Goal: Transaction & Acquisition: Purchase product/service

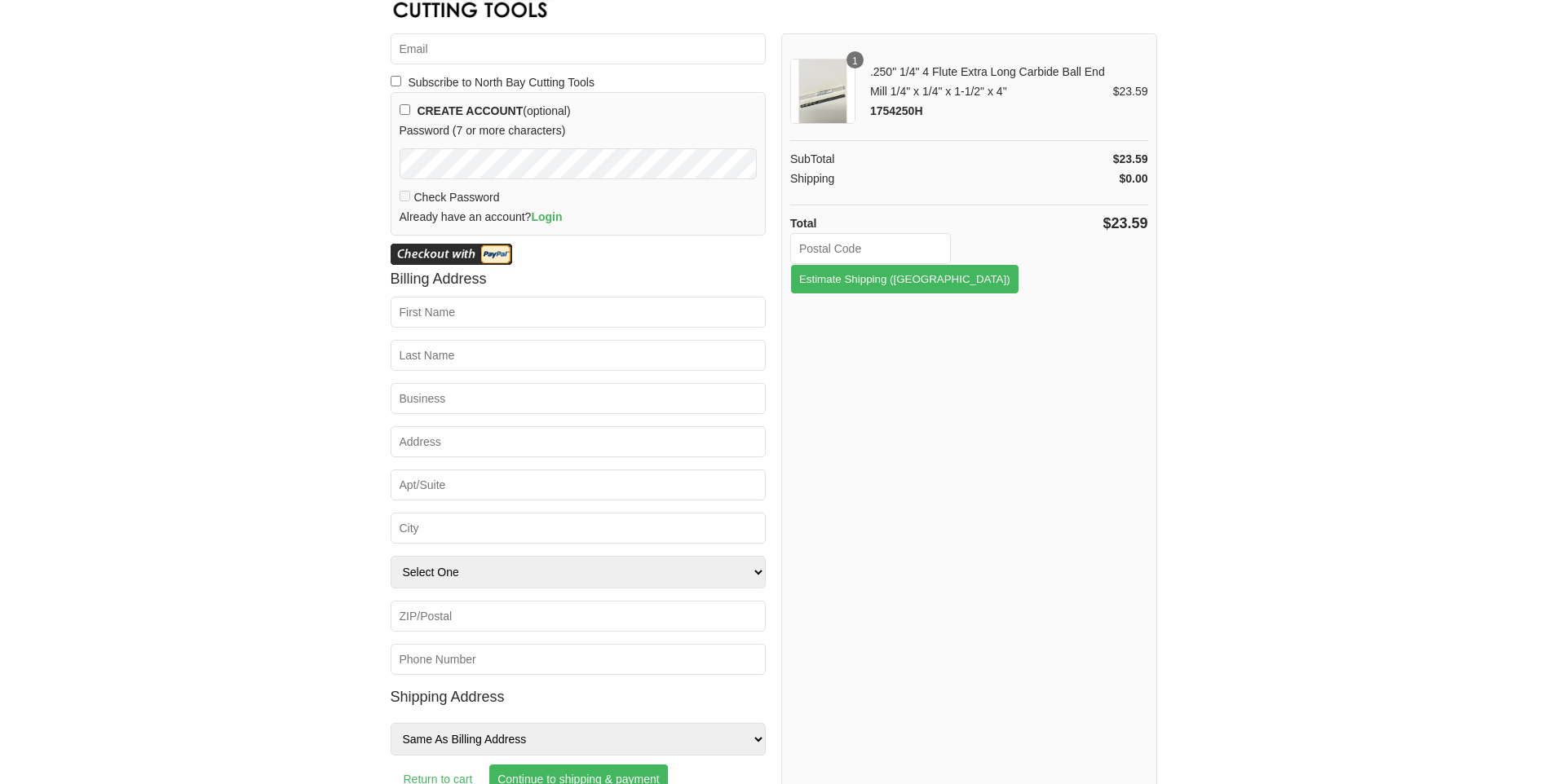
scroll to position [64, 0]
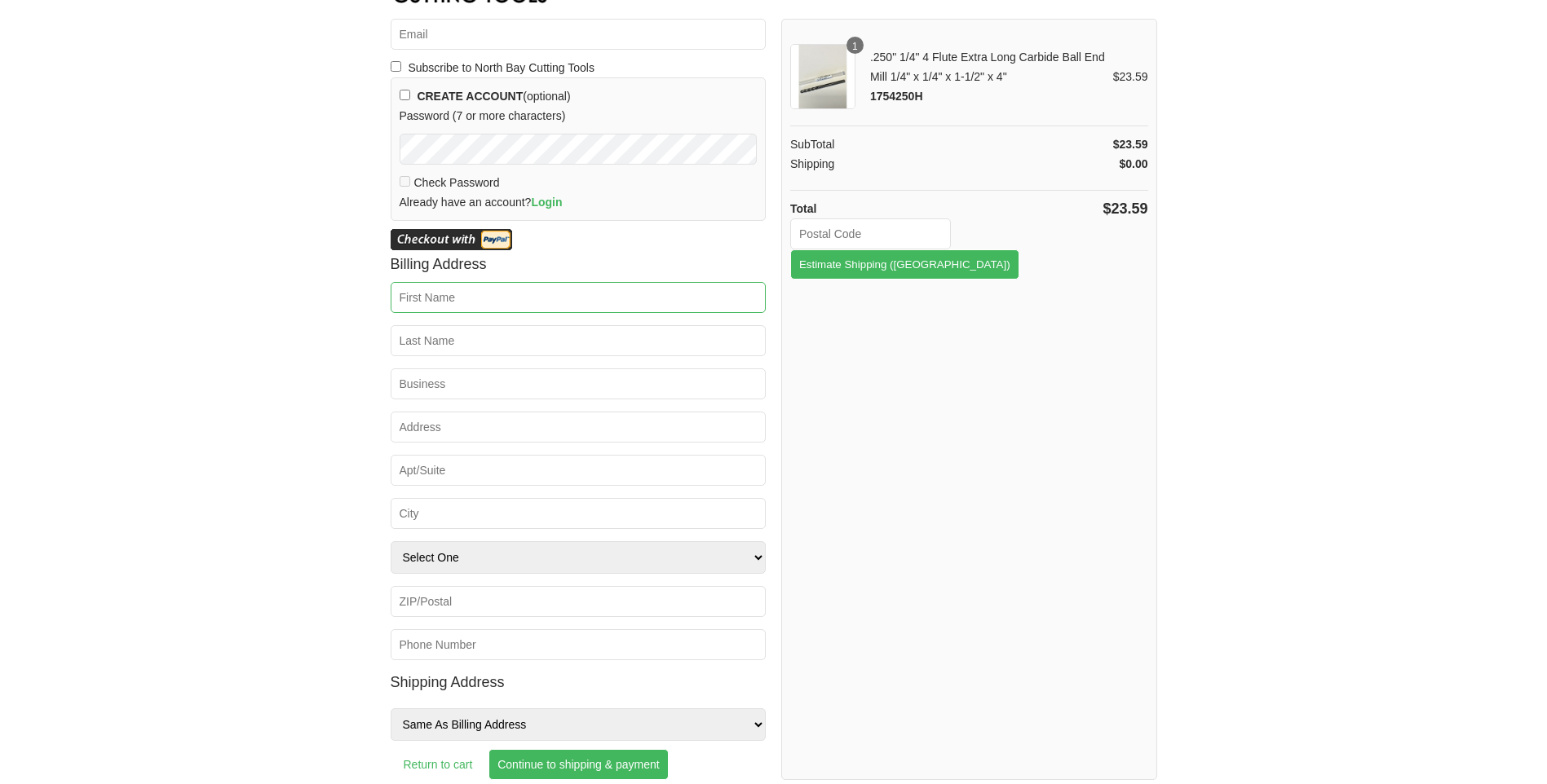
click at [480, 300] on input "First Name *" at bounding box center [578, 297] width 376 height 31
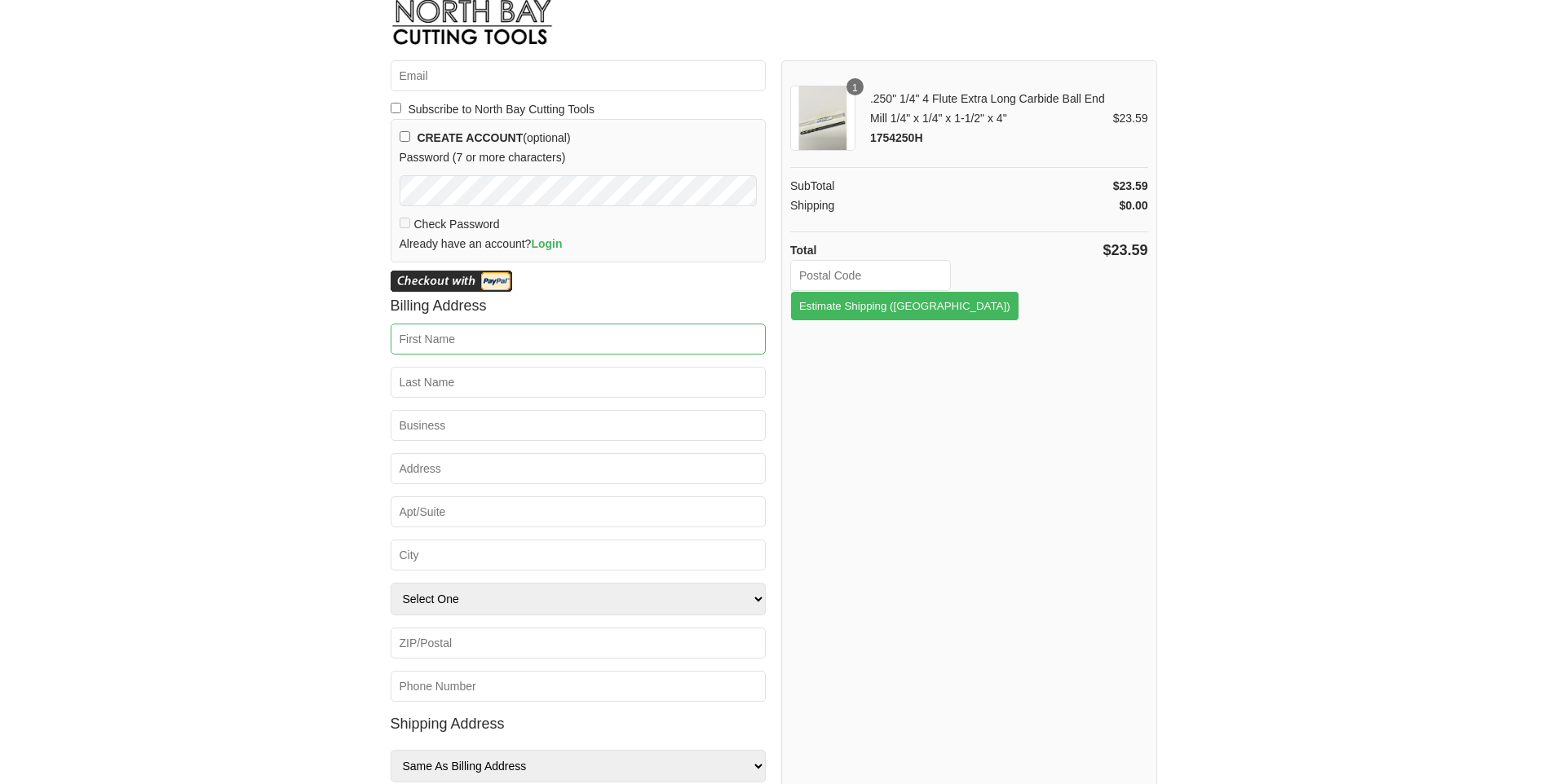
scroll to position [0, 0]
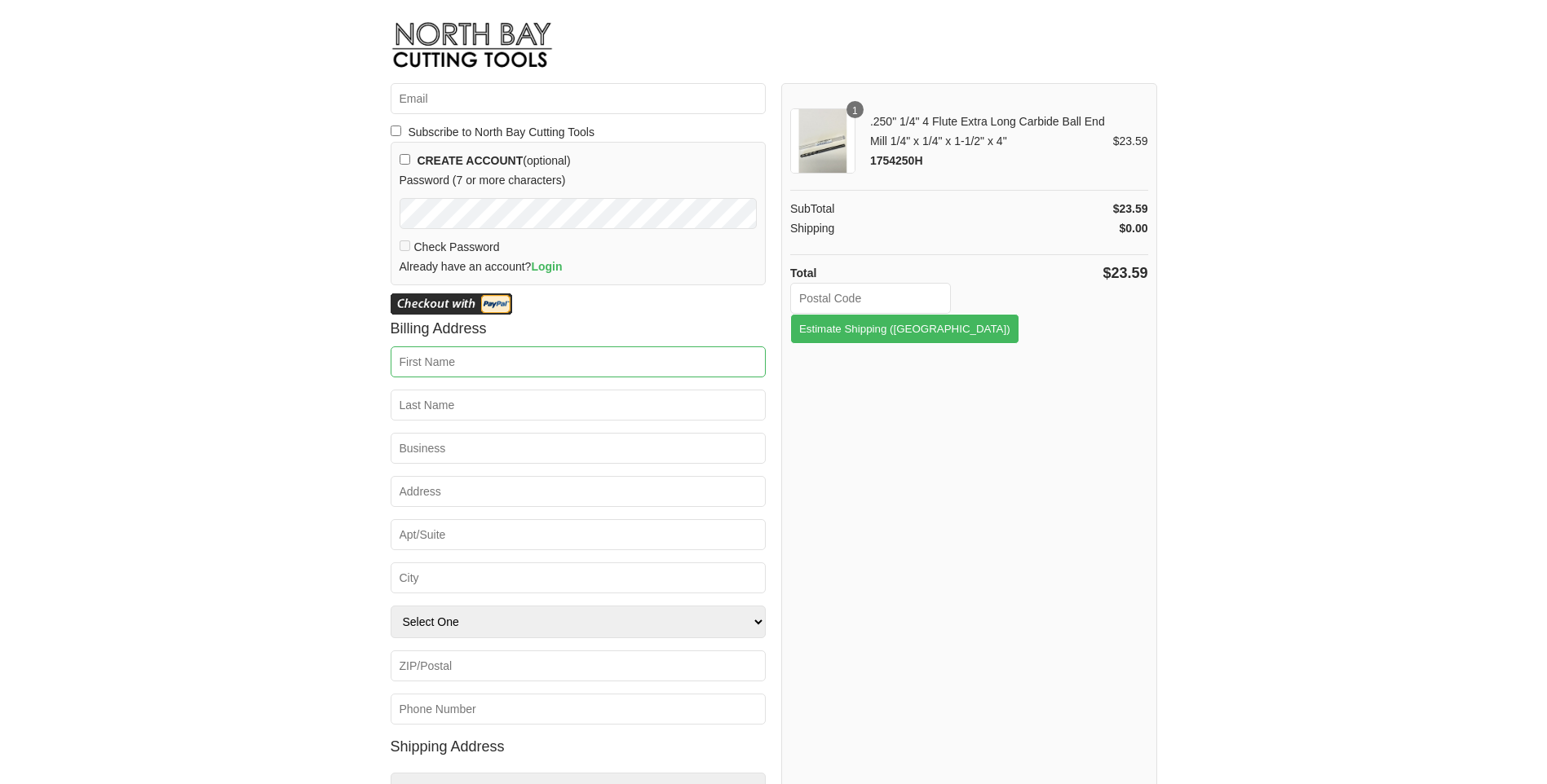
click at [419, 360] on input "First Name *" at bounding box center [578, 362] width 376 height 31
type input "Tram"
type input "[EMAIL_ADDRESS][DOMAIN_NAME]"
type input "[PERSON_NAME]"
type input "Tuuci LLC"
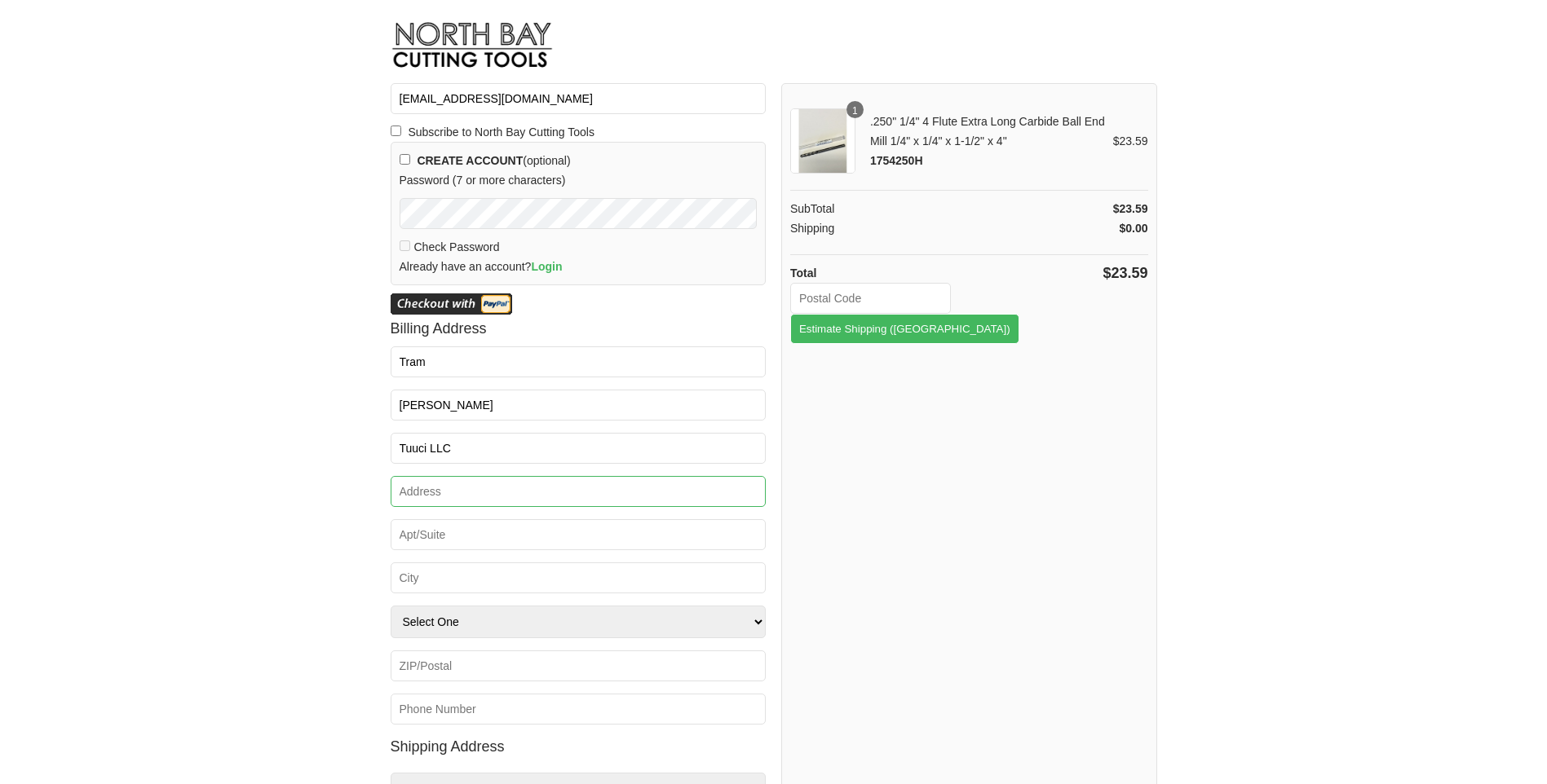
type input "[STREET_ADDRESS]"
type input "TUUCI LLC"
type input "Hialeah"
select select "FL"
type input "33010"
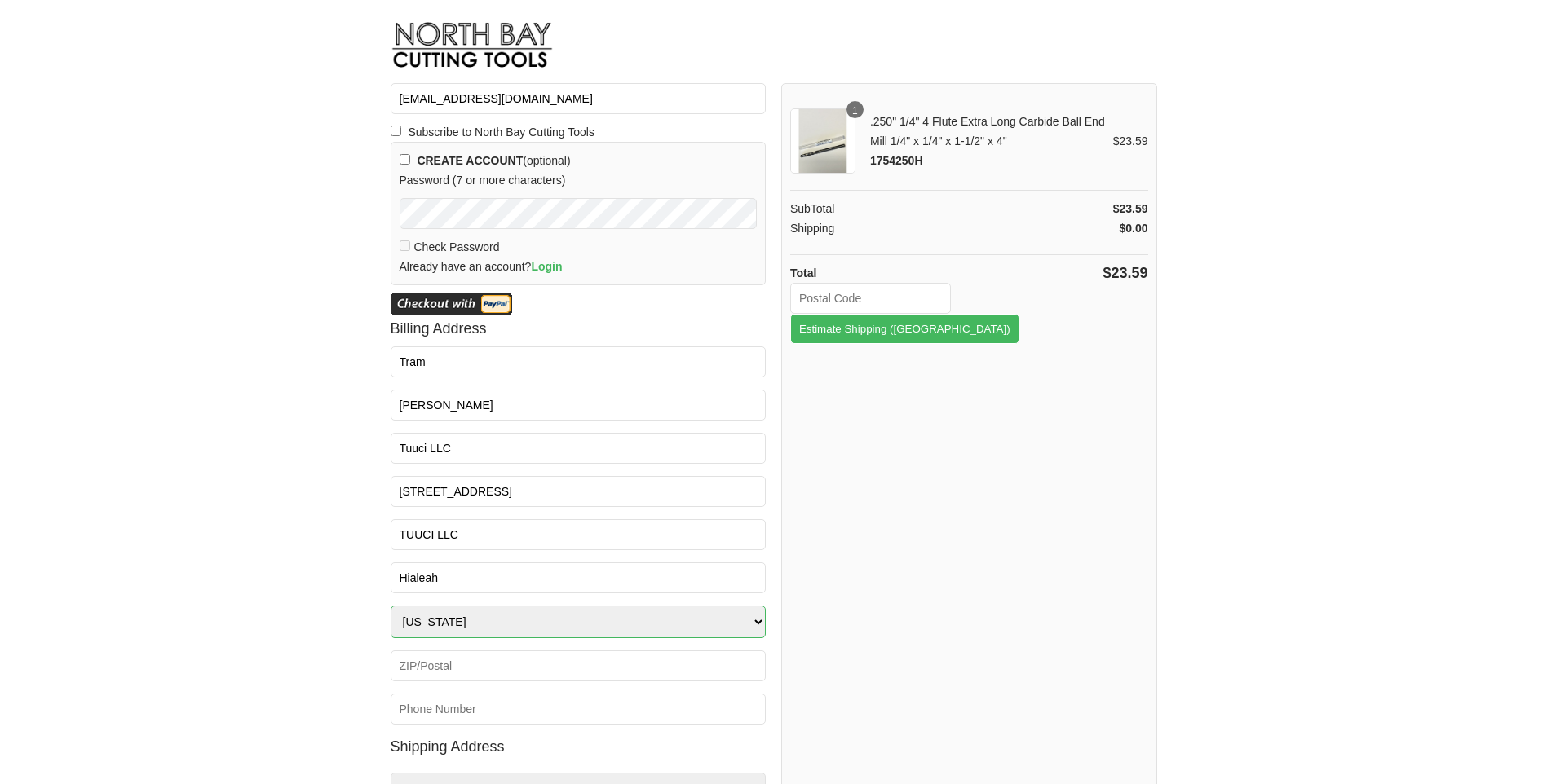
type input "3056345116"
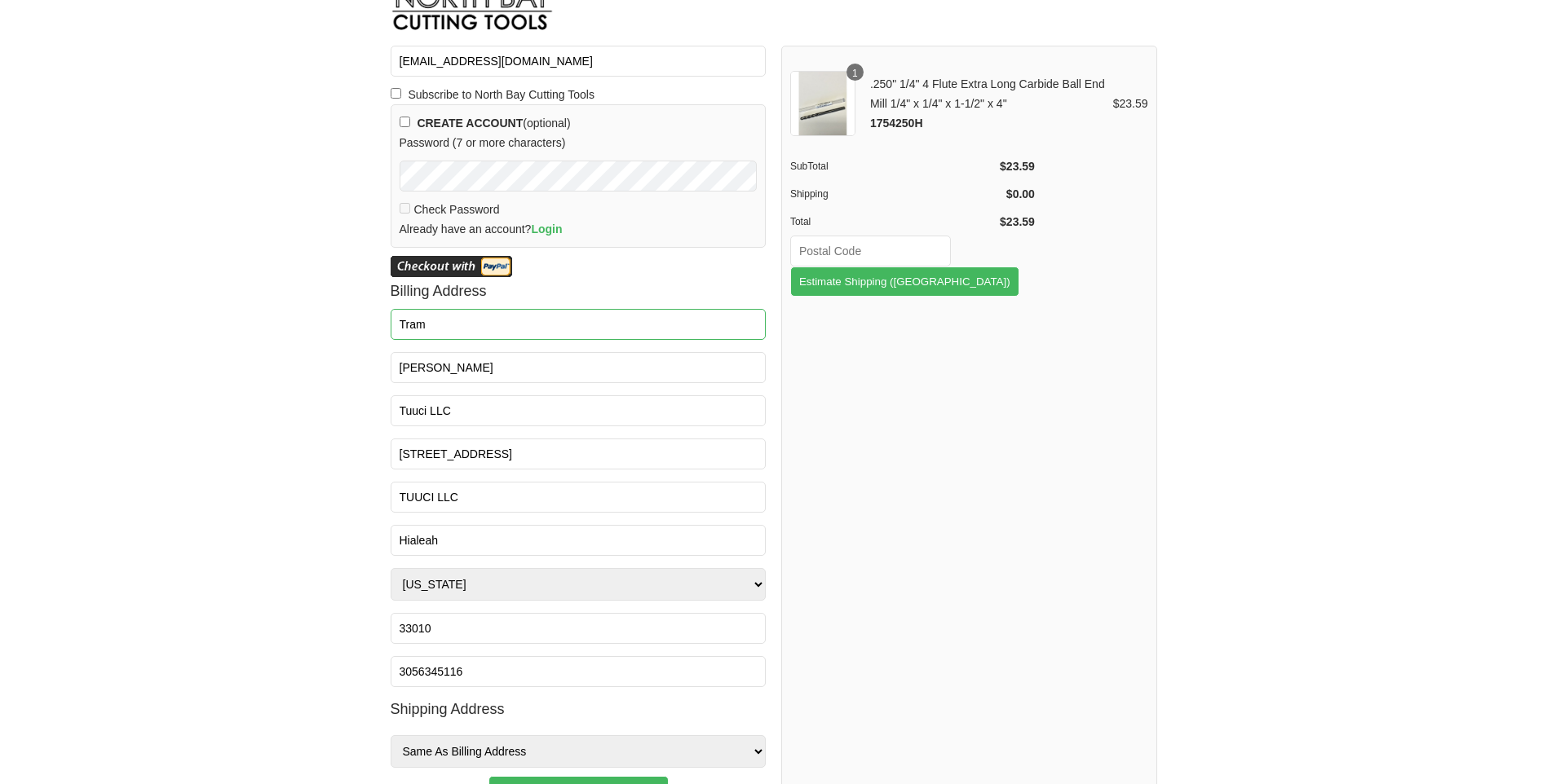
scroll to position [64, 0]
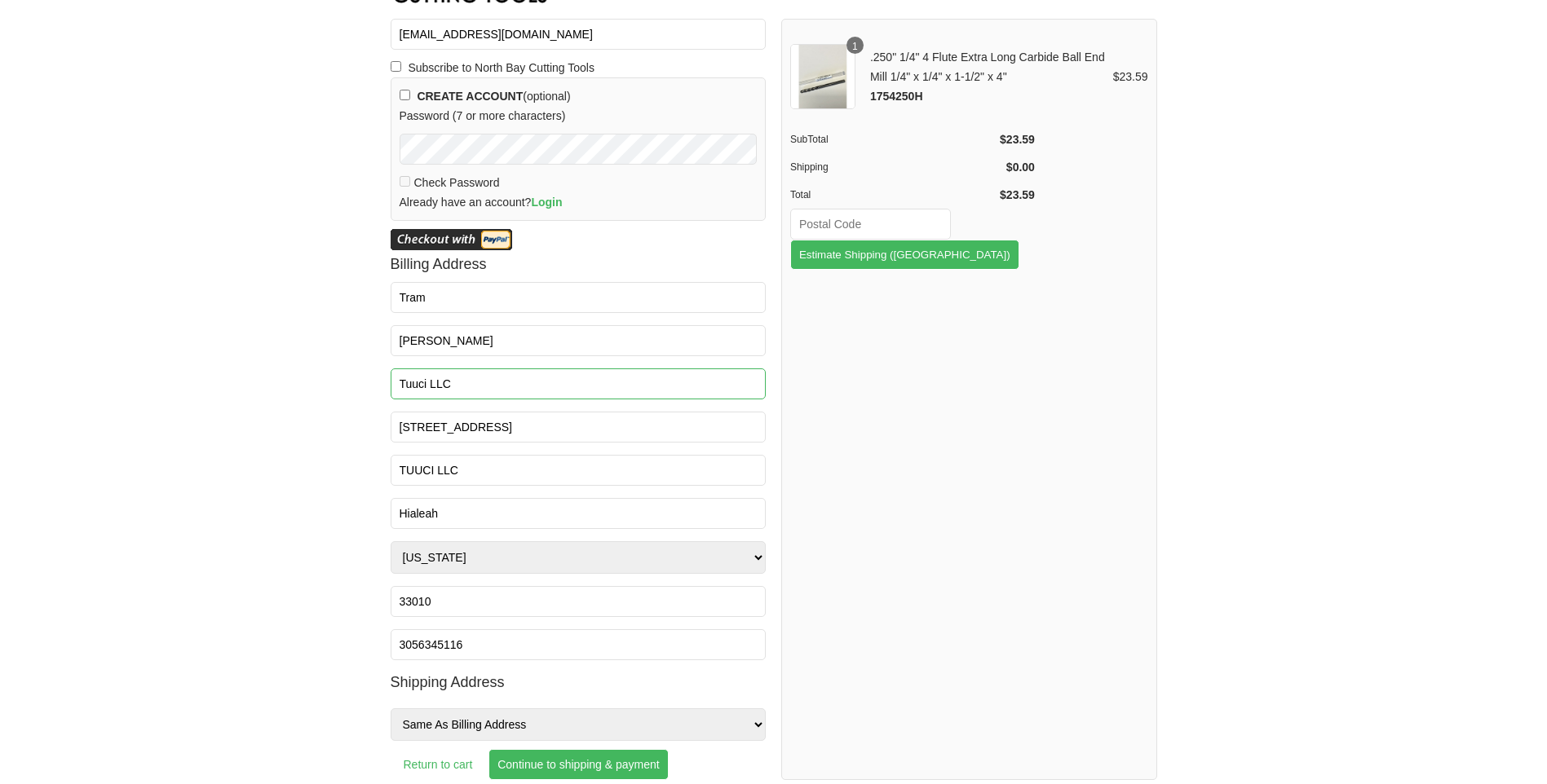
click at [435, 384] on input "Tuuci LLC" at bounding box center [578, 383] width 376 height 31
click at [355, 623] on html "Email * [EMAIL_ADDRESS][DOMAIN_NAME] Subscribe to North Bay Cutting Tools CREAT…" at bounding box center [774, 328] width 1547 height 784
click at [476, 473] on input "TUUCI LLC" at bounding box center [578, 471] width 376 height 31
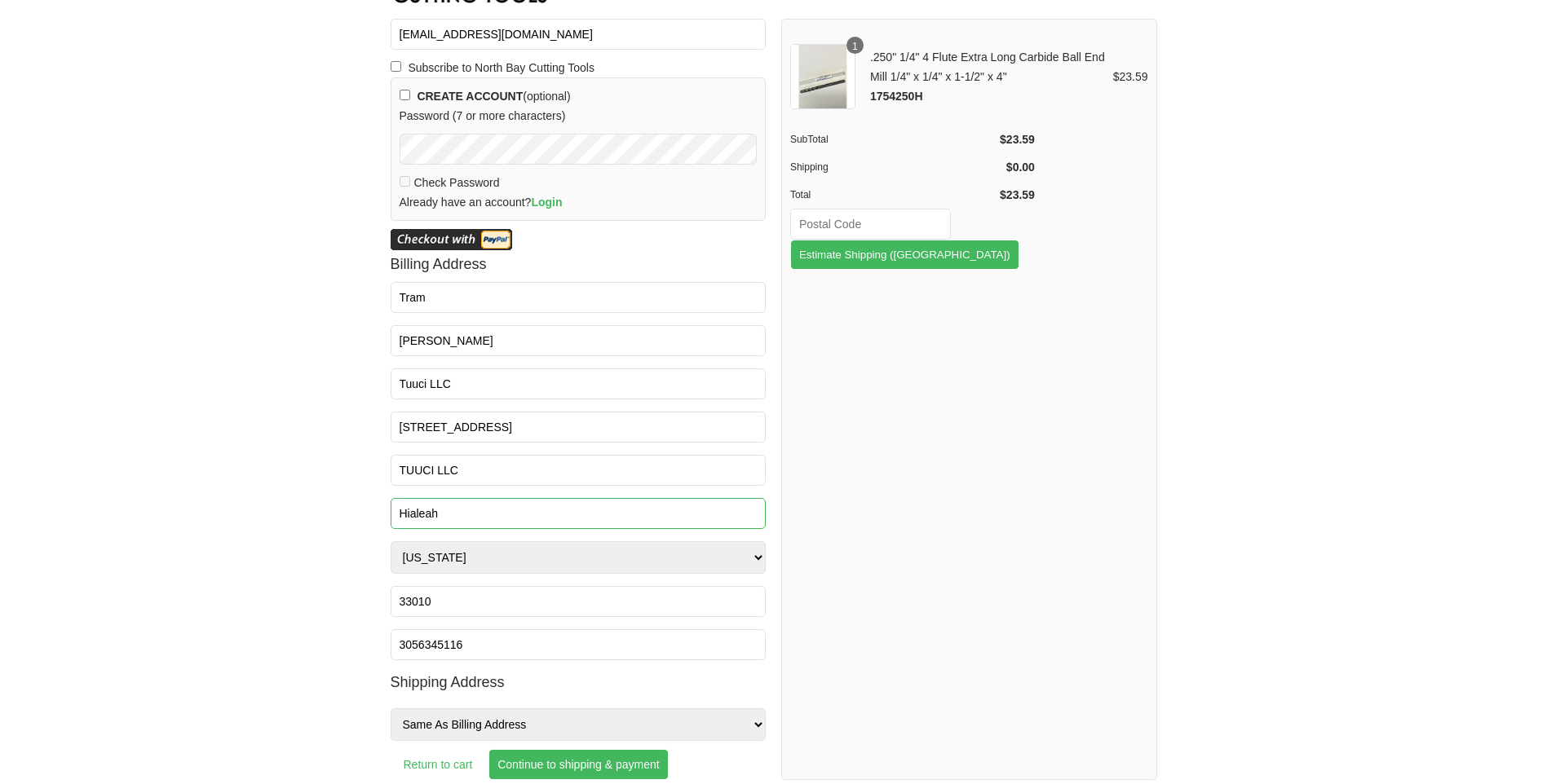
click at [415, 519] on input "Hialeah" at bounding box center [578, 514] width 376 height 31
click at [499, 516] on input "Hialeah" at bounding box center [578, 514] width 376 height 31
click at [713, 524] on input "Hialeah" at bounding box center [578, 514] width 376 height 31
drag, startPoint x: 861, startPoint y: 545, endPoint x: 848, endPoint y: 547, distance: 13.2
click at [861, 545] on div "1 .250" 1/4" 4 Flute Extra Long Carbide Ball End Mill 1/4" x 1/4" x 1-1/2" x 4"…" at bounding box center [969, 400] width 376 height 761
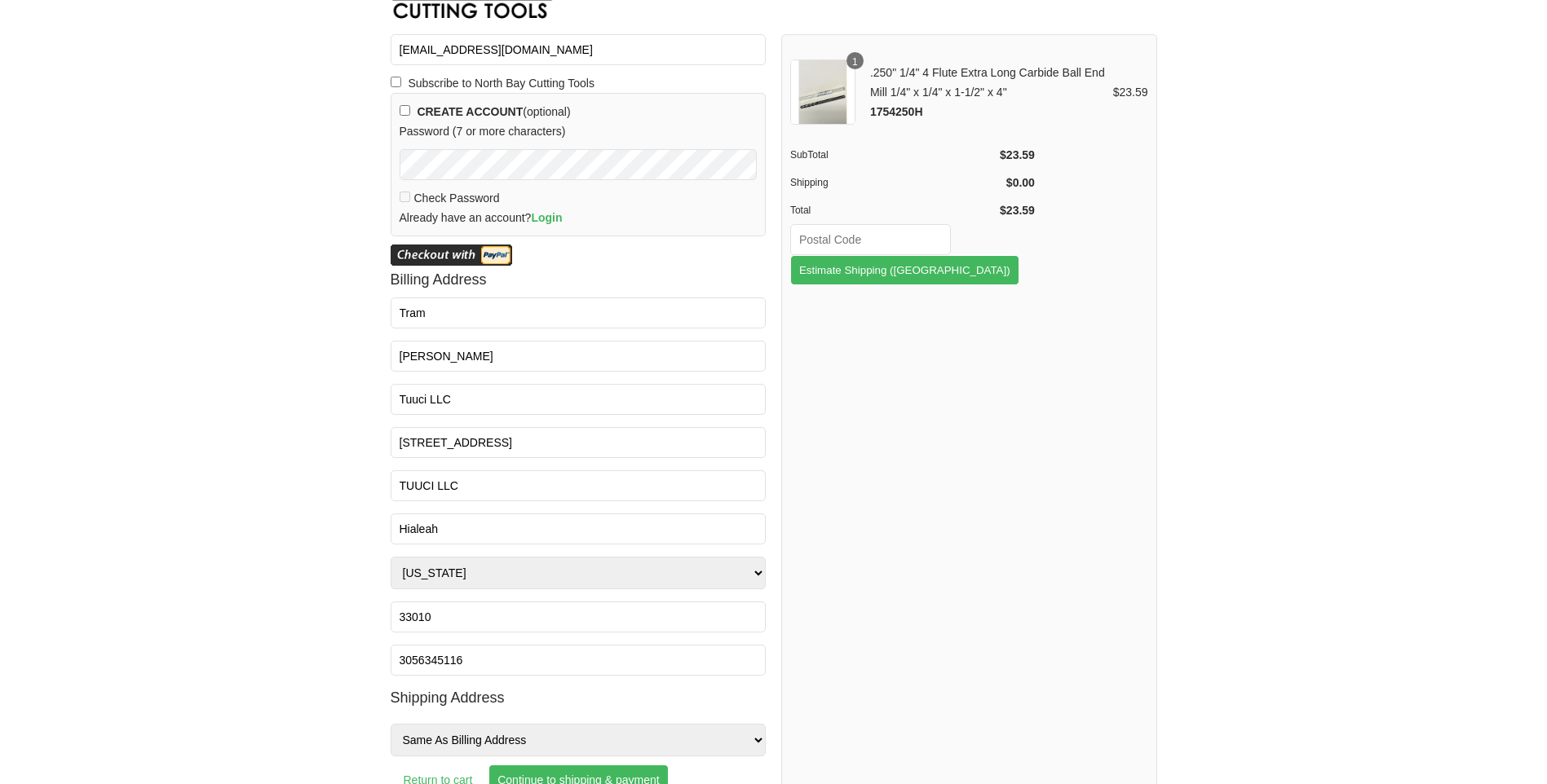
scroll to position [0, 0]
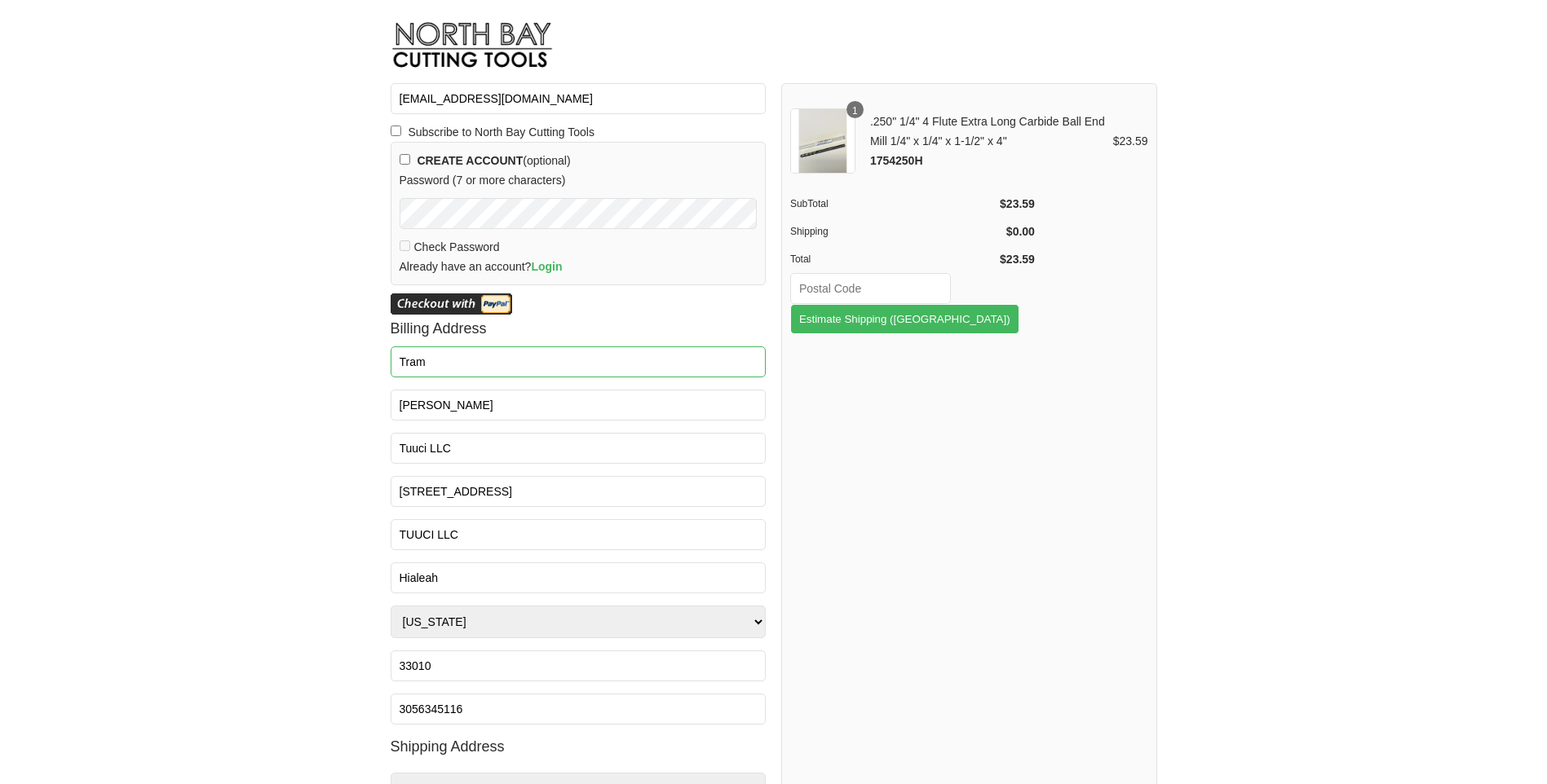
click at [427, 363] on input "Tram" at bounding box center [578, 362] width 376 height 31
click at [368, 426] on html "Email * [EMAIL_ADDRESS][DOMAIN_NAME] Subscribe to North Bay Cutting Tools CREAT…" at bounding box center [774, 392] width 1547 height 784
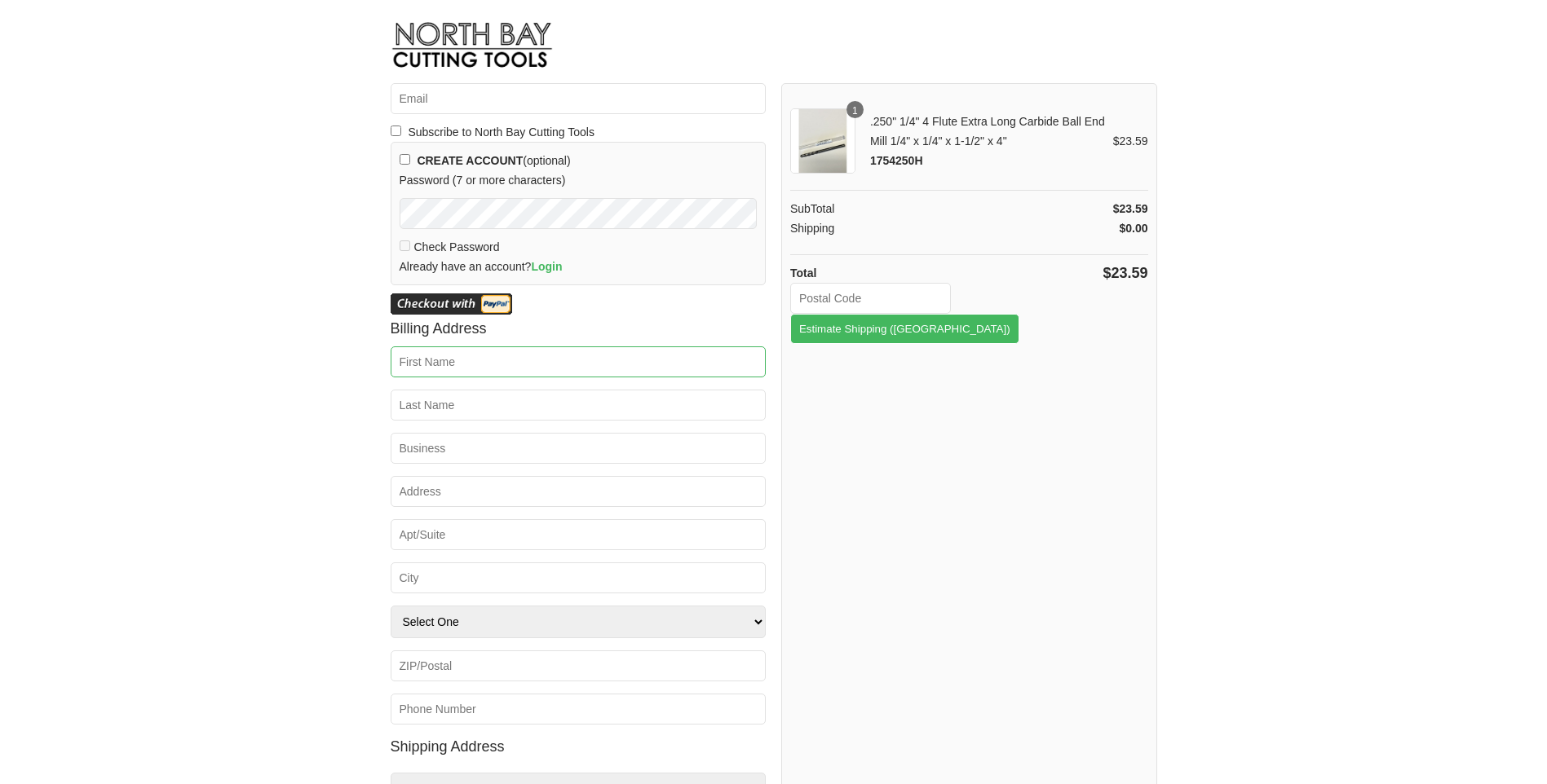
click at [429, 363] on input "First Name *" at bounding box center [578, 362] width 376 height 31
click at [977, 518] on div "1 .250" 1/4" 4 Flute Extra Long Carbide Ball End Mill 1/4" x 1/4" x 1-1/2" x 4"…" at bounding box center [969, 464] width 376 height 761
click at [433, 371] on input "First Name *" at bounding box center [578, 362] width 376 height 31
type input "Tram"
click at [413, 409] on input "Last Name *" at bounding box center [578, 405] width 376 height 31
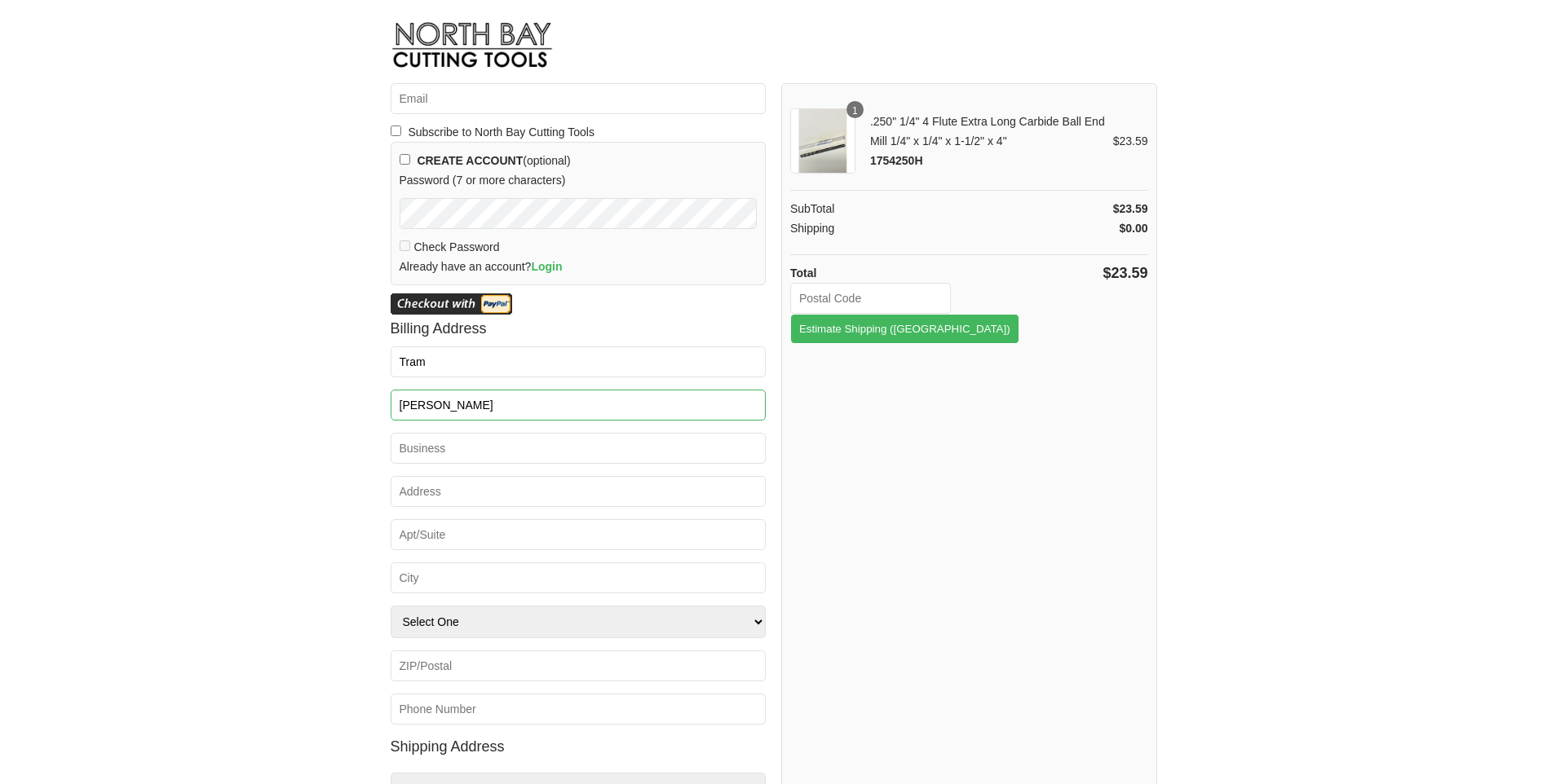
type input "[PERSON_NAME]"
drag, startPoint x: 399, startPoint y: 443, endPoint x: 407, endPoint y: 446, distance: 8.5
click at [399, 443] on input "Business" at bounding box center [578, 449] width 376 height 31
click at [434, 447] on input "Business" at bounding box center [578, 449] width 376 height 31
type input "Tuuci ASIA"
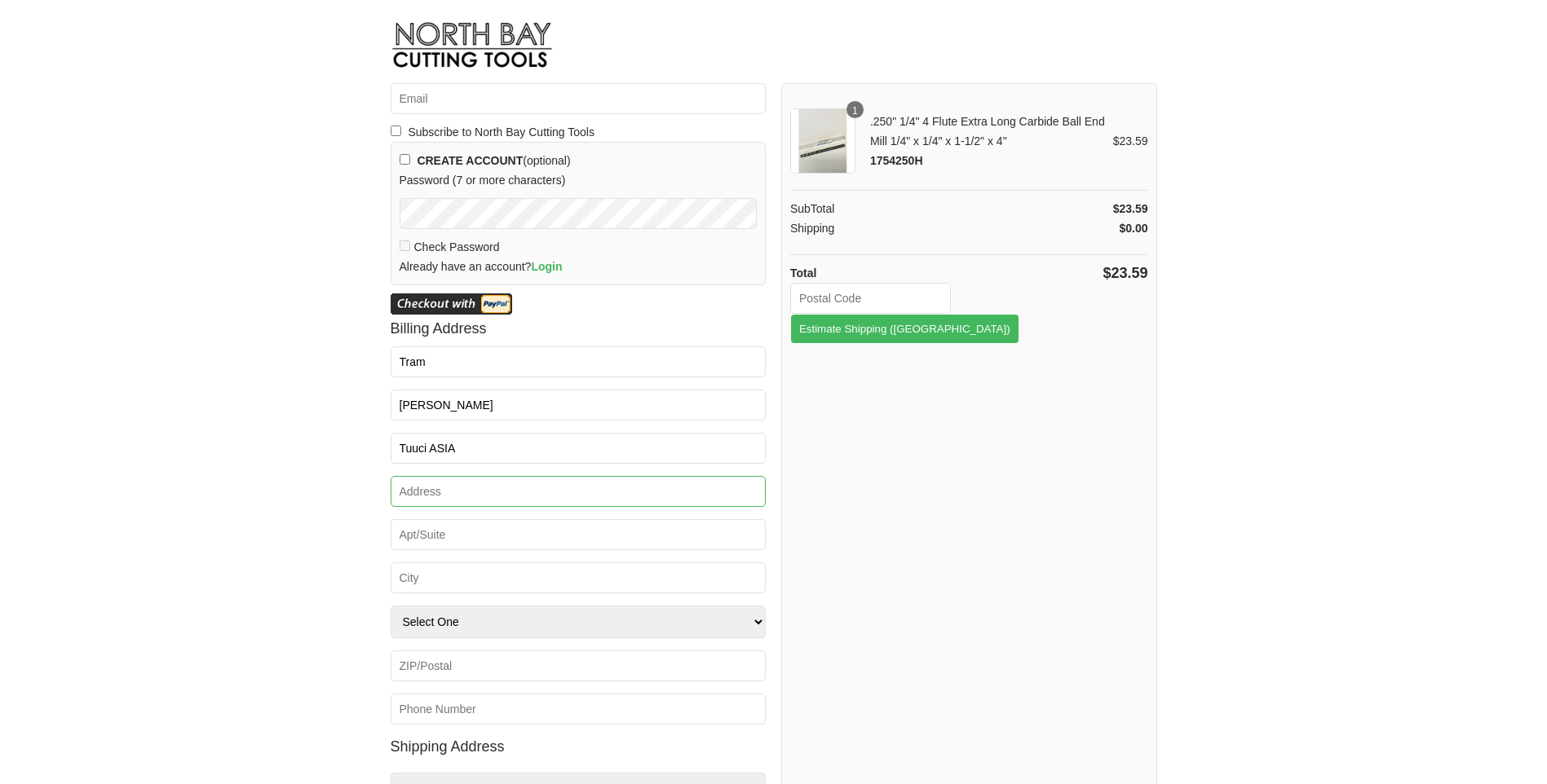
click at [450, 496] on input "Address *" at bounding box center [578, 492] width 376 height 31
click at [437, 495] on input "Address *" at bounding box center [578, 492] width 376 height 31
paste input "MN3 AREA, LOT 26,27, STREET 7TH"
click at [330, 534] on html "Email * Subscribe to North Bay Cutting Tools CREATE ACCOUNT (optional) Password…" at bounding box center [774, 392] width 1547 height 784
click at [613, 491] on input "MN3 AREA, LOT 26,27, STREET 7TH" at bounding box center [578, 492] width 376 height 31
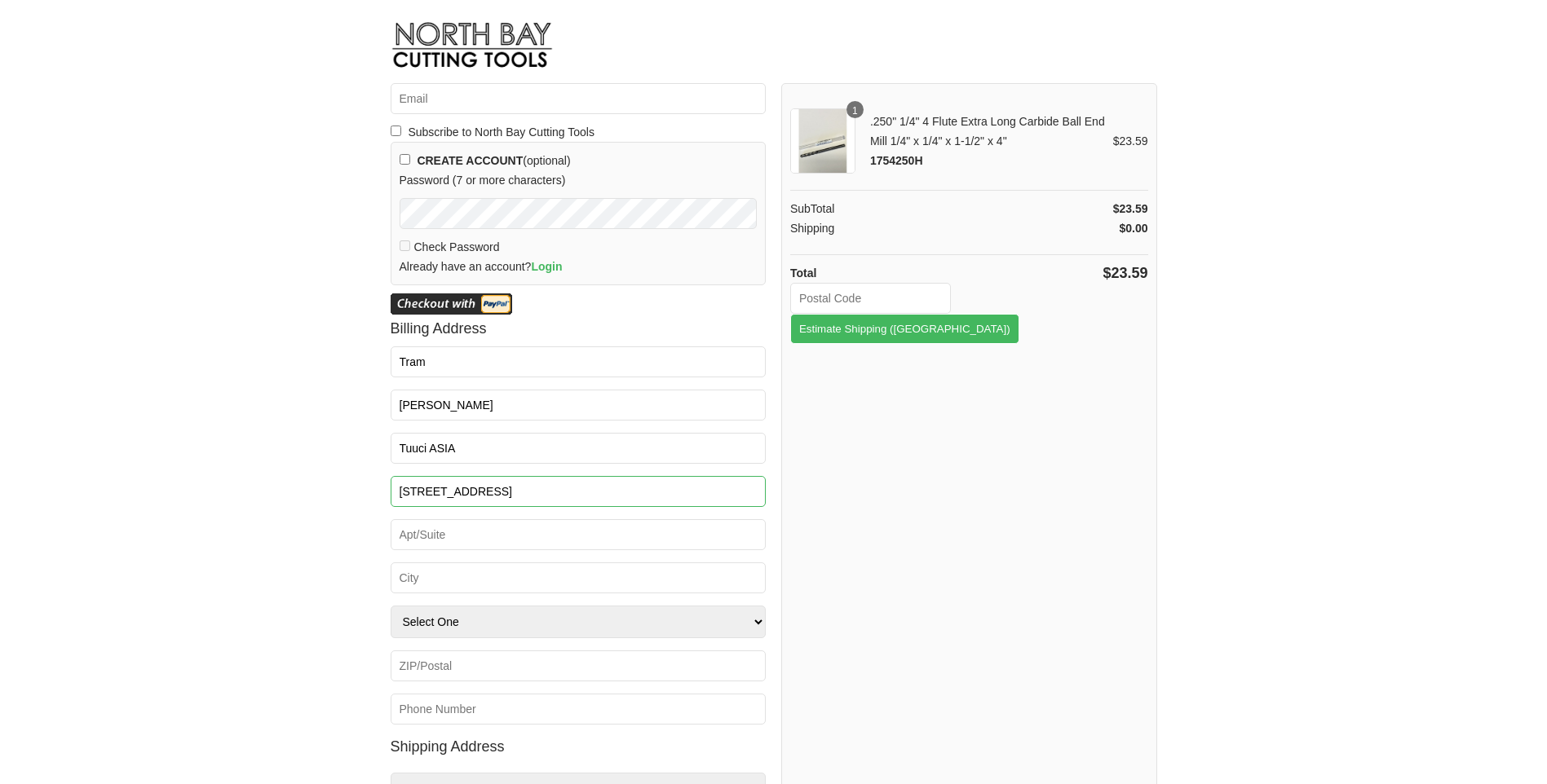
paste input "ST1 IZ, DI AN WARD"
type input "MN3 AREA, LOT 26,27, STREET 7TH ST1 IZ, DI AN WARD"
click at [438, 535] on input "Apt/Suite" at bounding box center [578, 535] width 376 height 31
click at [431, 536] on input "Apt/Suite" at bounding box center [578, 535] width 376 height 31
click at [402, 573] on input "City *" at bounding box center [578, 578] width 376 height 31
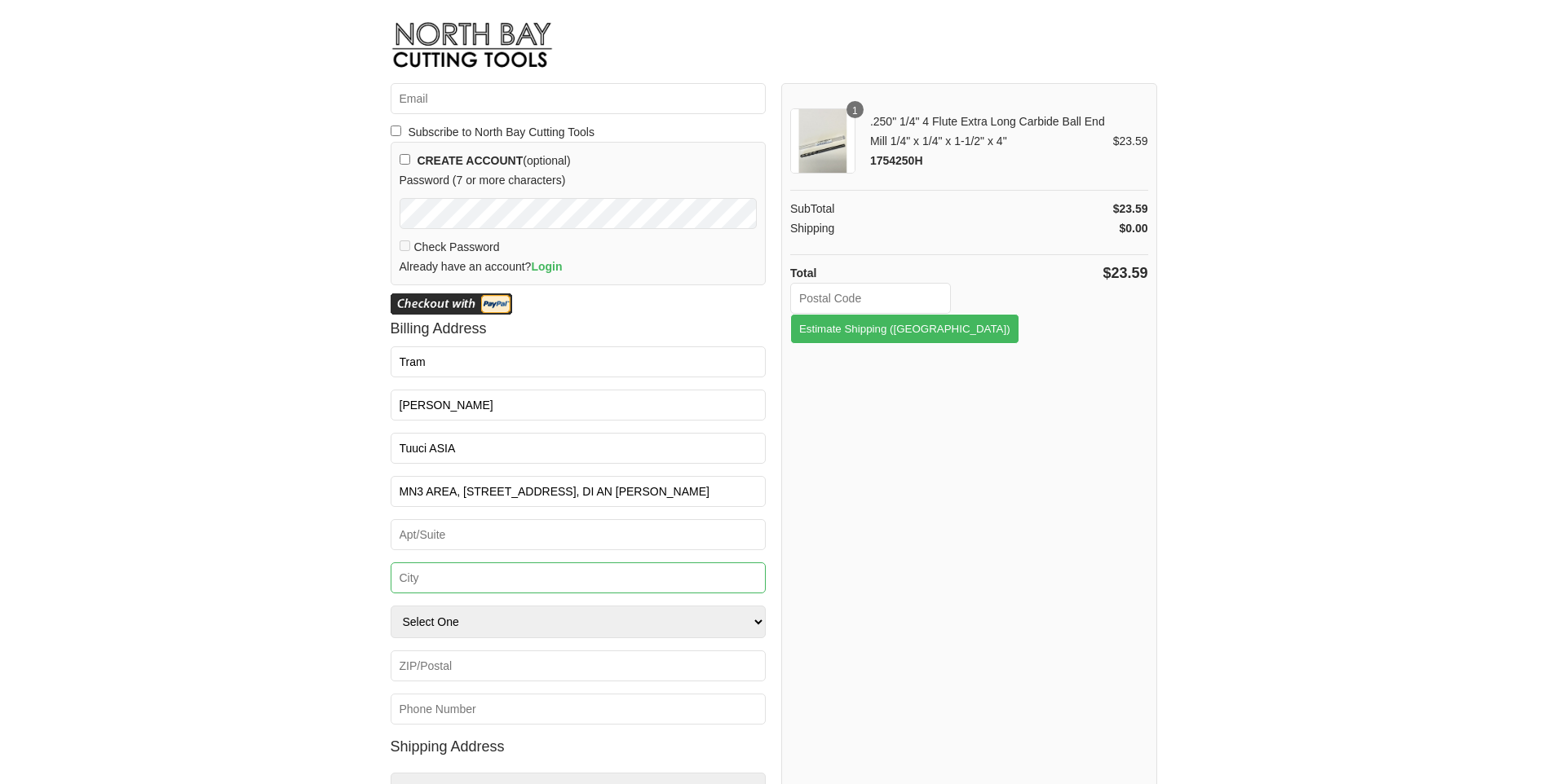
paste input "HO CHI MINH CITY"
type input "HO CHI MINH CITY"
click at [335, 583] on html "Email * Subscribe to North Bay Cutting Tools CREATE ACCOUNT (optional) Password…" at bounding box center [774, 392] width 1547 height 784
click at [423, 622] on select "Select One -- [GEOGRAPHIC_DATA] [GEOGRAPHIC_DATA] -- [US_STATE] [US_STATE] [US_…" at bounding box center [578, 622] width 376 height 33
select select "VI"
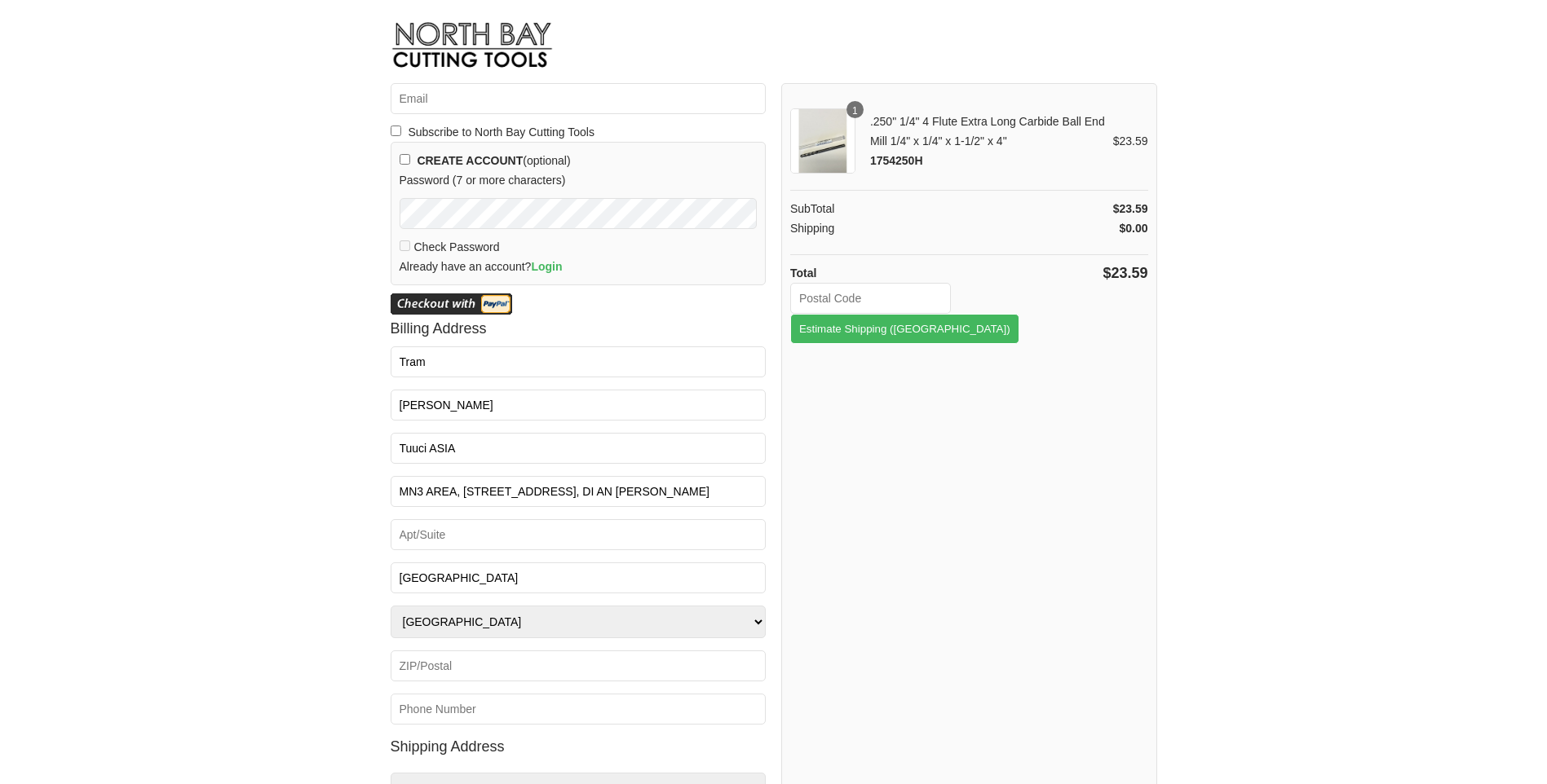
click at [334, 606] on html "Email * Subscribe to North Bay Cutting Tools CREATE ACCOUNT (optional) Password…" at bounding box center [774, 392] width 1547 height 784
click at [459, 625] on select "Select One -- [GEOGRAPHIC_DATA] [GEOGRAPHIC_DATA] -- [US_STATE] [US_STATE] [US_…" at bounding box center [578, 622] width 376 height 33
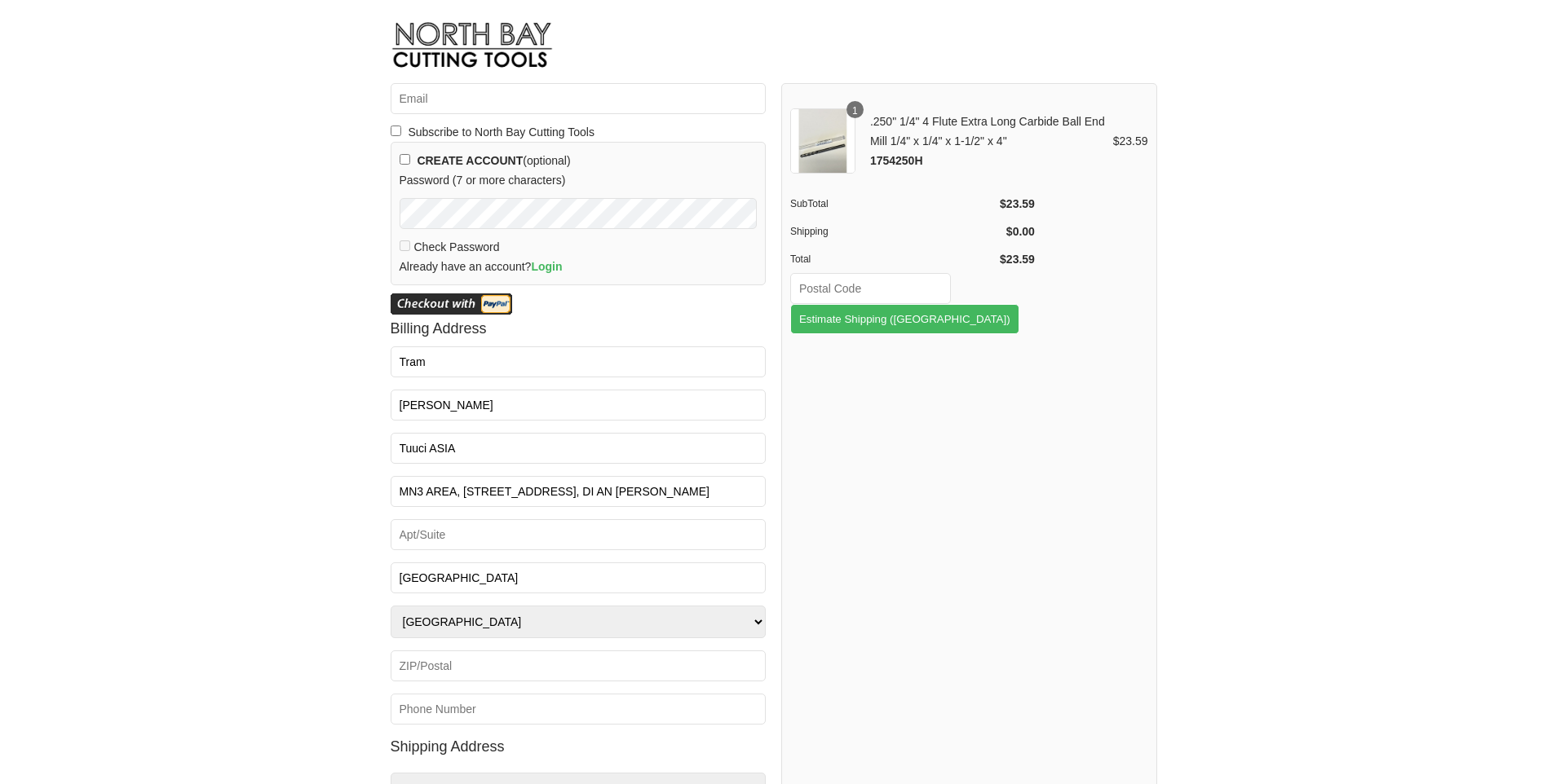
click at [307, 624] on html "Email * Subscribe to North Bay Cutting Tools CREATE ACCOUNT (optional) Password…" at bounding box center [774, 392] width 1547 height 784
click at [658, 531] on input "Apt/Suite" at bounding box center [578, 535] width 376 height 31
click at [1013, 549] on div "1 .250" 1/4" 4 Flute Extra Long Carbide Ball End Mill 1/4" x 1/4" x 1-1/2" x 4"…" at bounding box center [969, 464] width 376 height 761
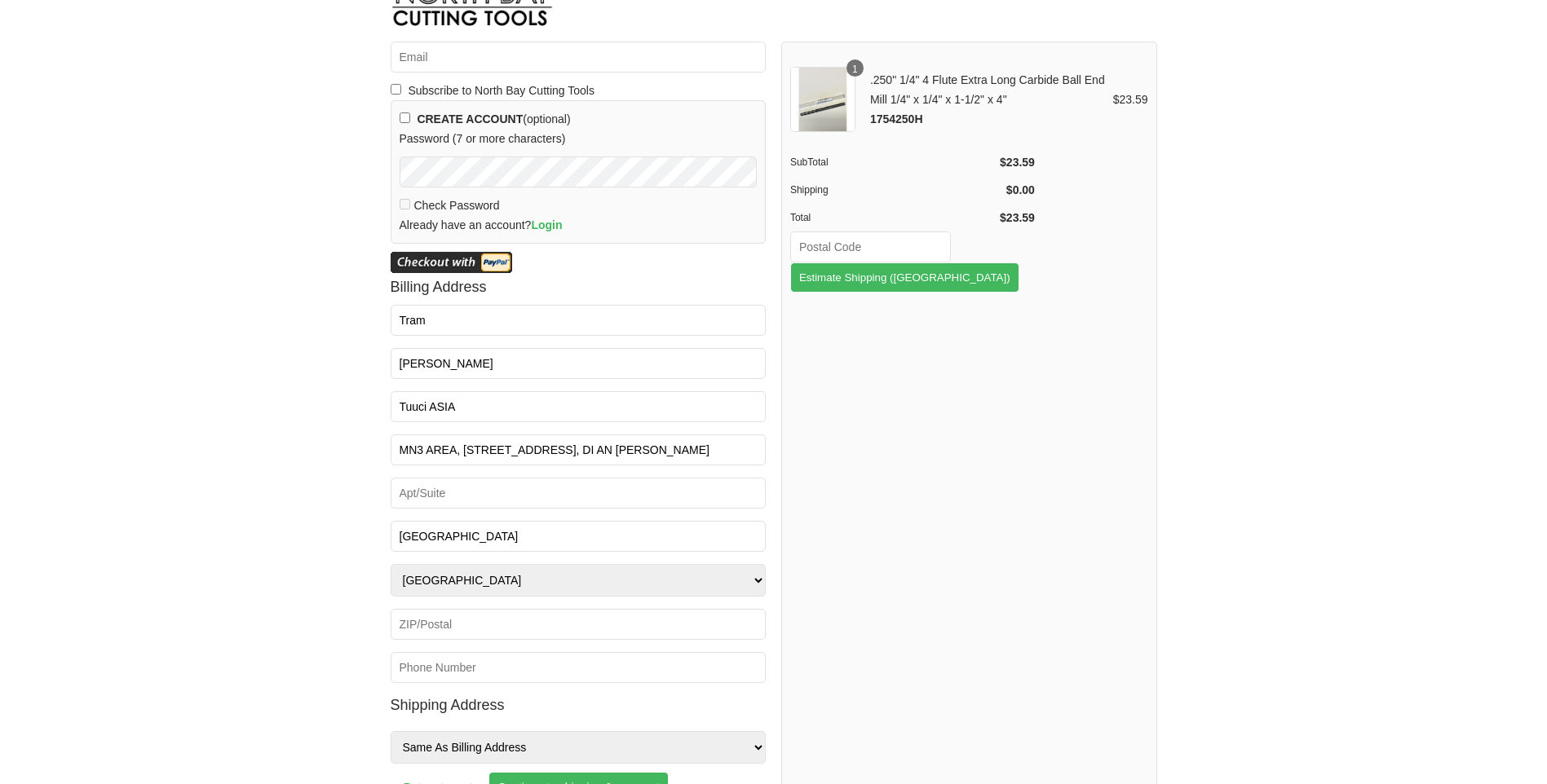
scroll to position [64, 0]
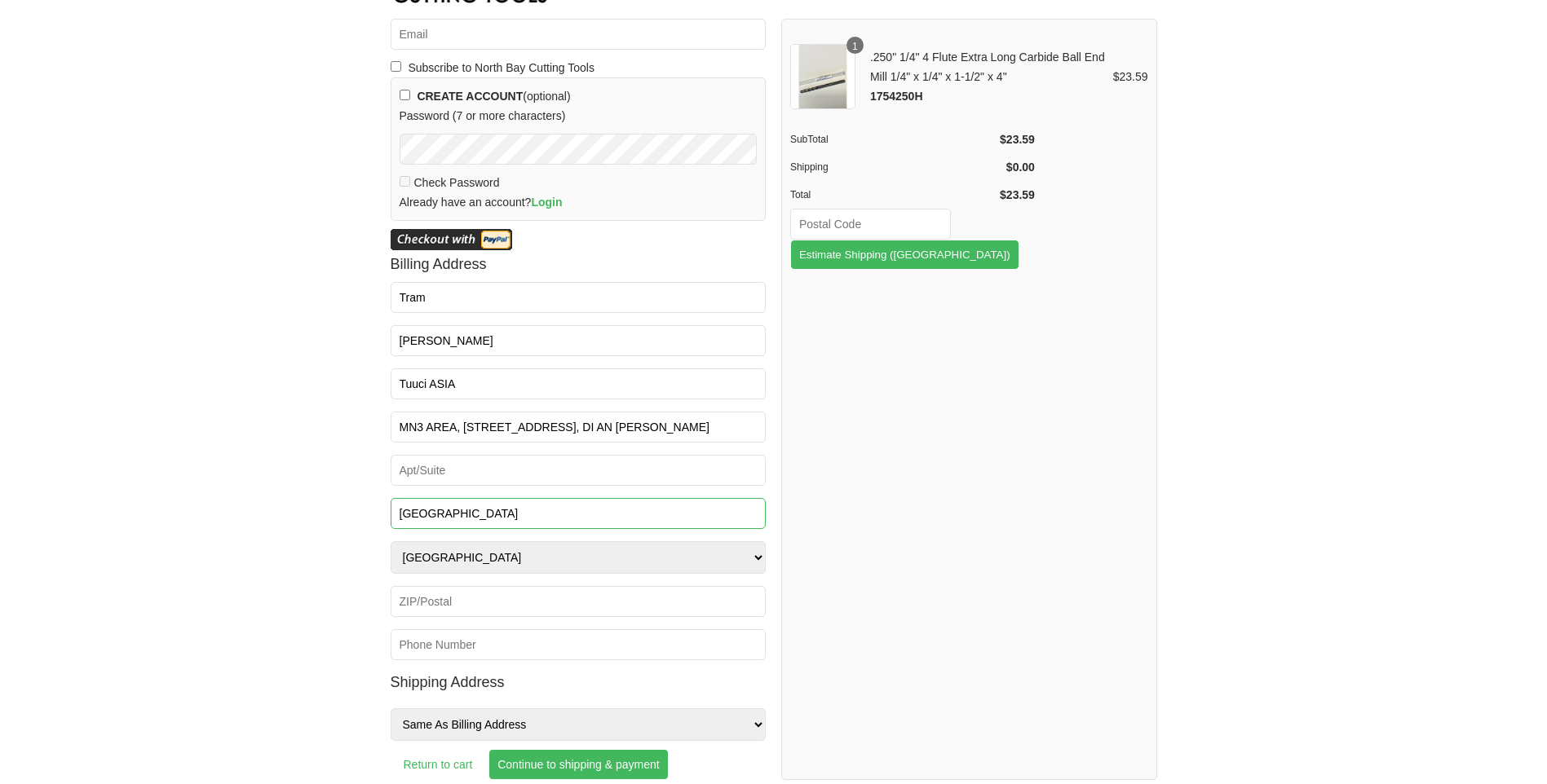
click at [692, 521] on input "HO CHI MINH CITY" at bounding box center [578, 514] width 376 height 31
click at [1021, 536] on div "1 .250" 1/4" 4 Flute Extra Long Carbide Ball End Mill 1/4" x 1/4" x 1-1/2" x 4"…" at bounding box center [969, 400] width 376 height 761
click at [748, 559] on select "Select One -- [GEOGRAPHIC_DATA] [GEOGRAPHIC_DATA] -- [US_STATE] [US_STATE] [US_…" at bounding box center [578, 558] width 376 height 33
click at [889, 488] on div "1 .250" 1/4" 4 Flute Extra Long Carbide Ball End Mill 1/4" x 1/4" x 1-1/2" x 4"…" at bounding box center [969, 400] width 376 height 761
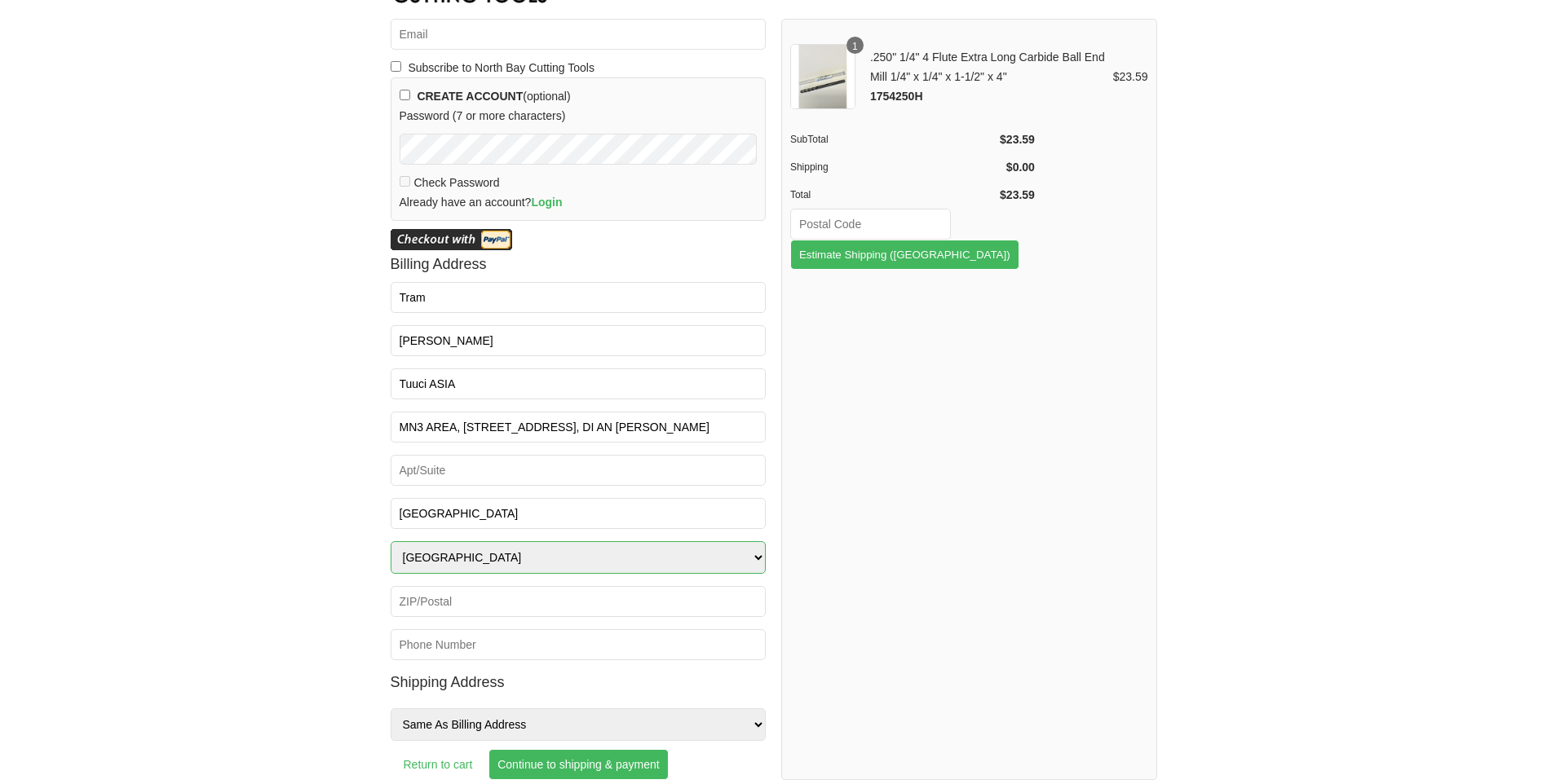
click at [553, 551] on select "Select One -- [GEOGRAPHIC_DATA] [GEOGRAPHIC_DATA] -- [US_STATE] [US_STATE] [US_…" at bounding box center [578, 558] width 376 height 33
select select
click at [390, 542] on select "Select One -- [GEOGRAPHIC_DATA] [GEOGRAPHIC_DATA] -- [US_STATE] [US_STATE] [US_…" at bounding box center [578, 558] width 376 height 33
click at [516, 563] on select "Select One -- [GEOGRAPHIC_DATA] [GEOGRAPHIC_DATA] -- [US_STATE] [US_STATE] [US_…" at bounding box center [578, 558] width 376 height 33
click at [947, 535] on div "1 .250" 1/4" 4 Flute Extra Long Carbide Ball End Mill 1/4" x 1/4" x 1-1/2" x 4"…" at bounding box center [969, 400] width 376 height 761
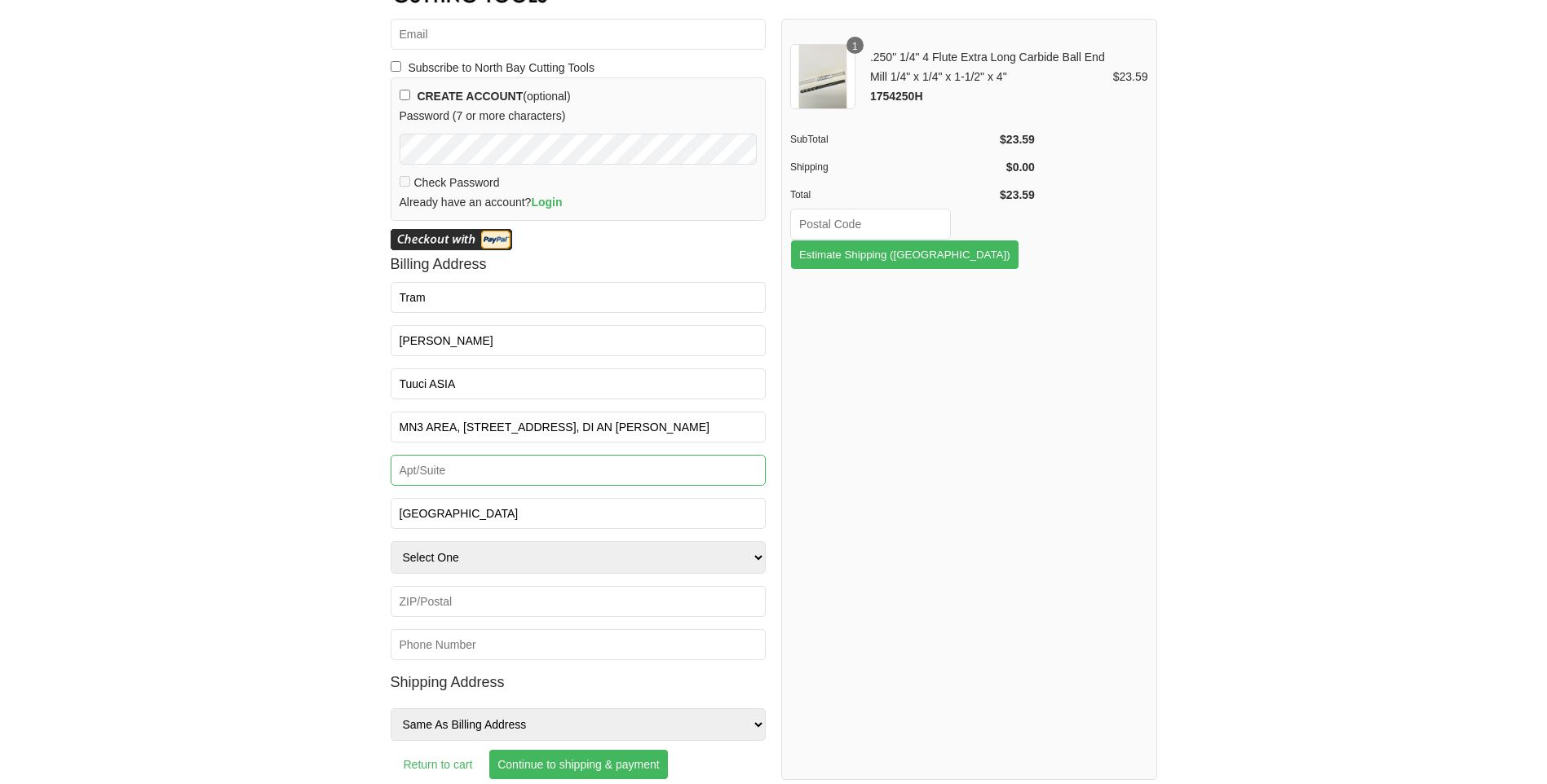
click at [507, 478] on input "Apt/Suite" at bounding box center [578, 471] width 376 height 31
click at [941, 485] on div "1 .250" 1/4" 4 Flute Extra Long Carbide Ball End Mill 1/4" x 1/4" x 1-1/2" x 4"…" at bounding box center [969, 400] width 376 height 761
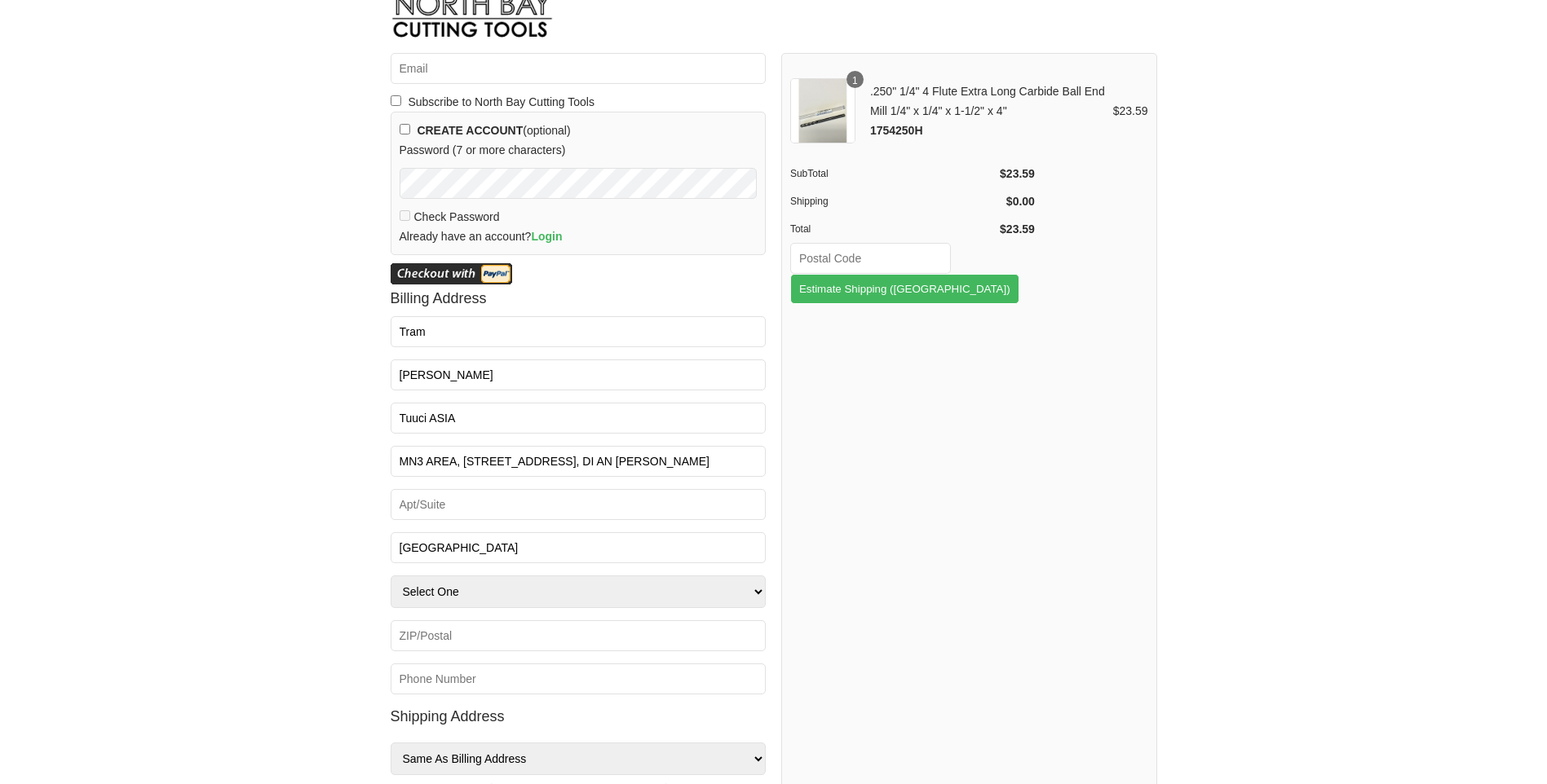
scroll to position [0, 0]
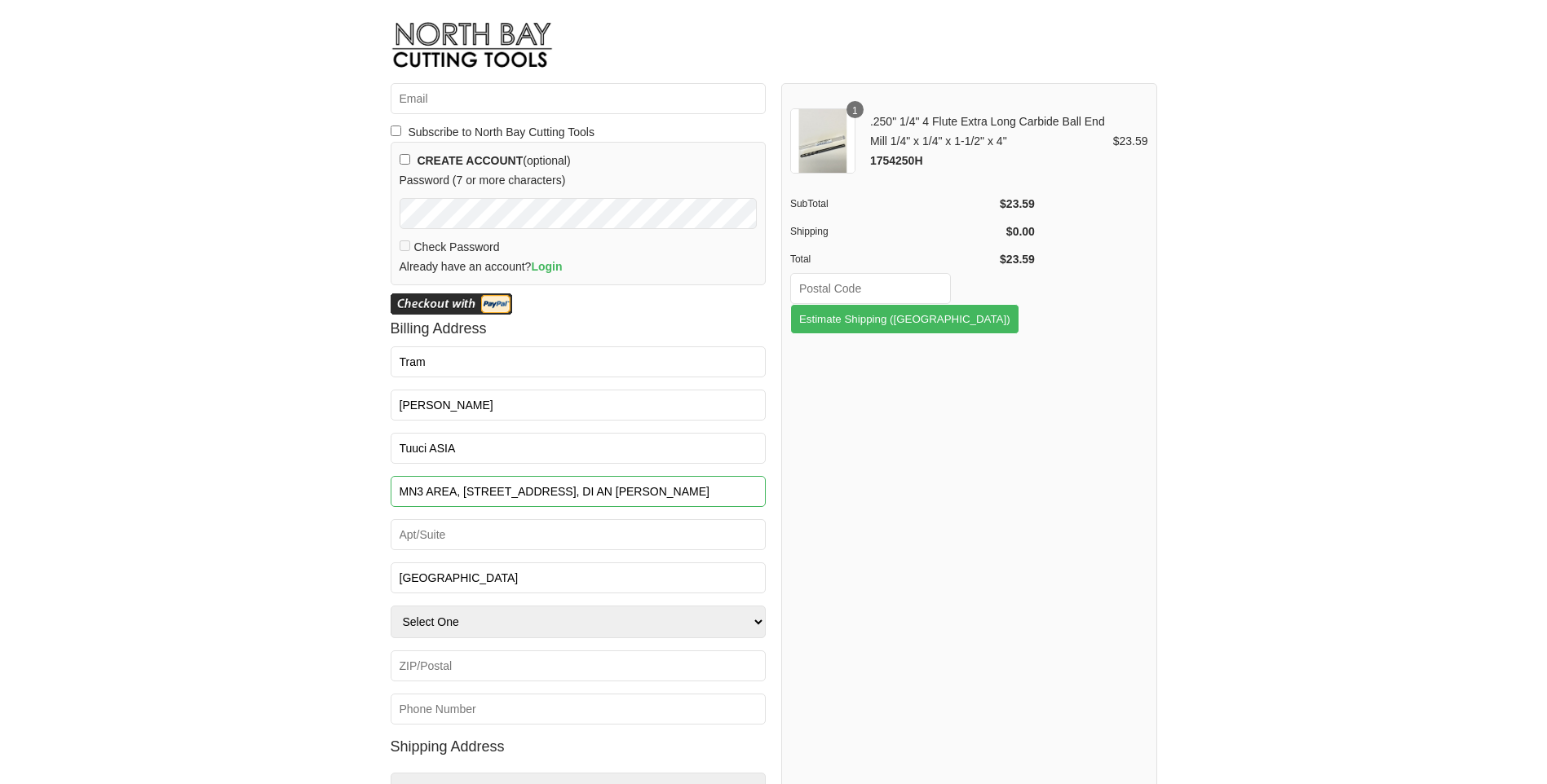
click at [479, 500] on input "MN3 AREA, LOT 26,27, STREET 7TH ST1 IZ, DI AN WARD" at bounding box center [578, 492] width 376 height 31
click at [496, 582] on input "HO CHI MINH CITY" at bounding box center [578, 578] width 376 height 31
click at [883, 623] on div "1 .250" 1/4" 4 Flute Extra Long Carbide Ball End Mill 1/4" x 1/4" x 1-1/2" x 4"…" at bounding box center [969, 464] width 376 height 761
click at [700, 632] on select "Select One -- [GEOGRAPHIC_DATA] [GEOGRAPHIC_DATA] -- [US_STATE] [US_STATE] [US_…" at bounding box center [578, 622] width 376 height 33
click at [967, 578] on div "1 .250" 1/4" 4 Flute Extra Long Carbide Ball End Mill 1/4" x 1/4" x 1-1/2" x 4"…" at bounding box center [969, 464] width 376 height 761
